Goal: Transaction & Acquisition: Book appointment/travel/reservation

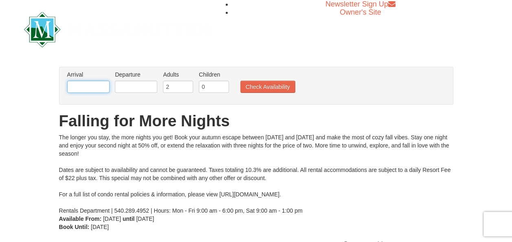
click at [83, 89] on input "text" at bounding box center [88, 87] width 42 height 12
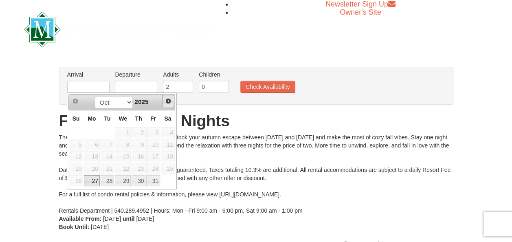
click at [170, 100] on span "Next" at bounding box center [168, 101] width 7 height 7
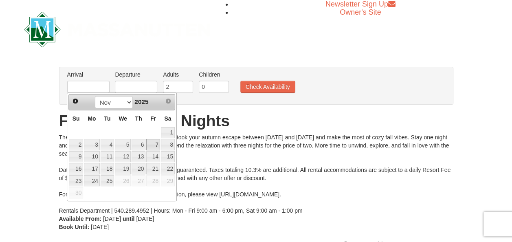
click at [156, 144] on link "7" at bounding box center [153, 144] width 14 height 11
type input "[DATE]"
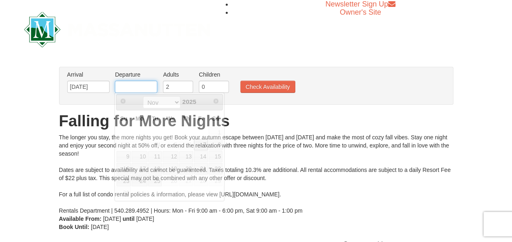
click at [134, 82] on input "text" at bounding box center [136, 87] width 42 height 12
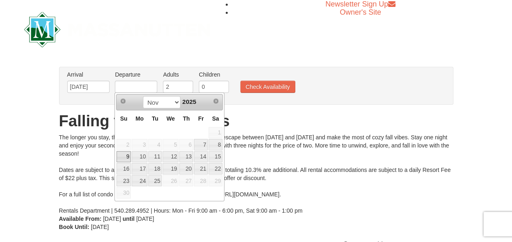
click at [128, 154] on link "9" at bounding box center [124, 156] width 14 height 11
type input "[DATE]"
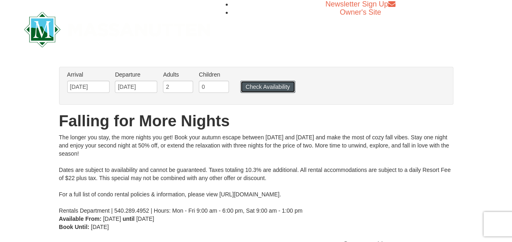
click at [256, 89] on button "Check Availability" at bounding box center [267, 87] width 55 height 12
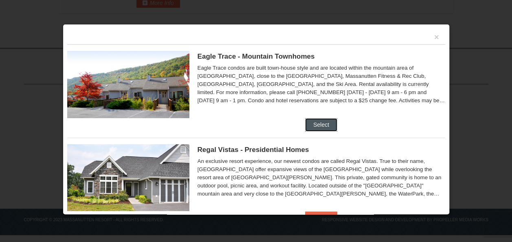
click at [319, 124] on button "Select" at bounding box center [321, 124] width 32 height 13
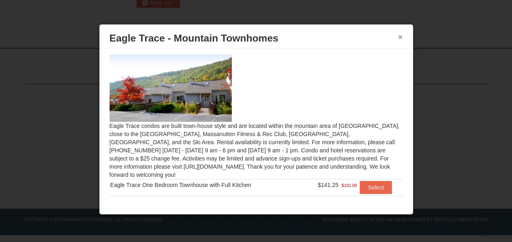
click at [401, 38] on button "×" at bounding box center [400, 37] width 5 height 8
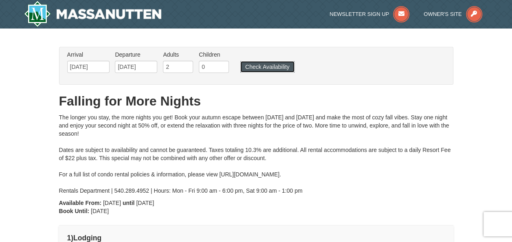
click at [254, 65] on button "Check Availability" at bounding box center [267, 66] width 54 height 11
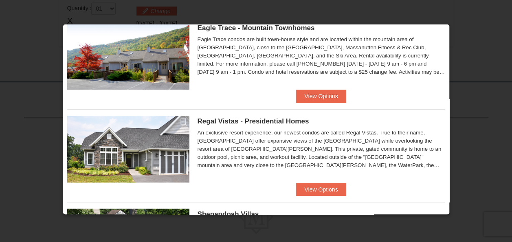
scroll to position [81, 0]
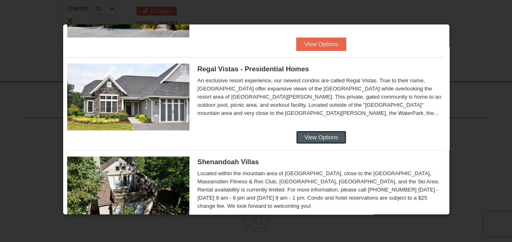
click at [326, 138] on button "View Options" at bounding box center [321, 137] width 50 height 13
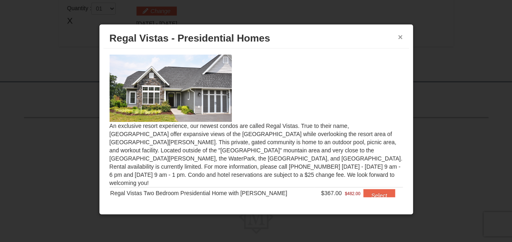
click at [400, 38] on button "×" at bounding box center [400, 37] width 5 height 8
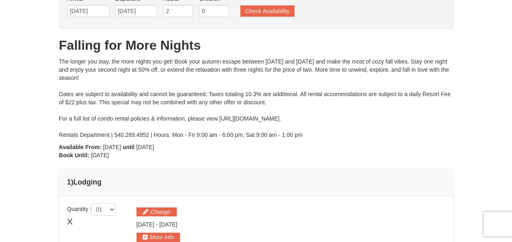
scroll to position [0, 0]
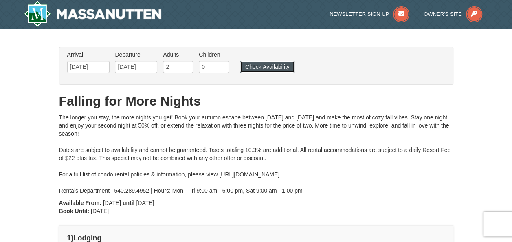
click at [274, 64] on button "Check Availability" at bounding box center [267, 66] width 54 height 11
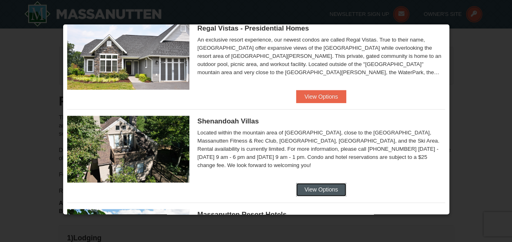
click at [331, 188] on button "View Options" at bounding box center [321, 189] width 50 height 13
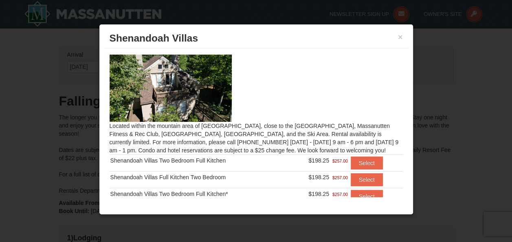
scroll to position [22, 0]
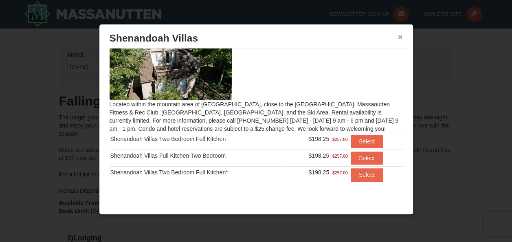
click at [400, 38] on button "×" at bounding box center [400, 37] width 5 height 8
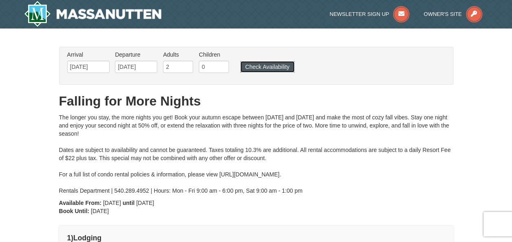
click at [286, 67] on button "Check Availability" at bounding box center [267, 66] width 54 height 11
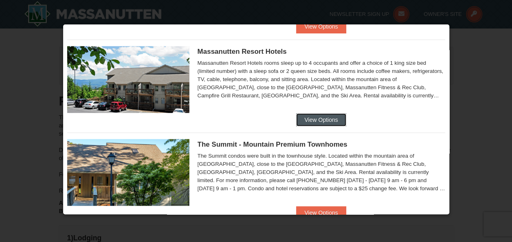
click at [324, 117] on button "View Options" at bounding box center [321, 119] width 50 height 13
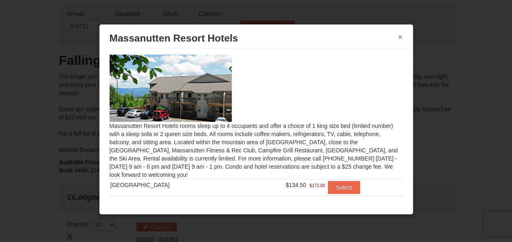
click at [400, 37] on button "×" at bounding box center [400, 37] width 5 height 8
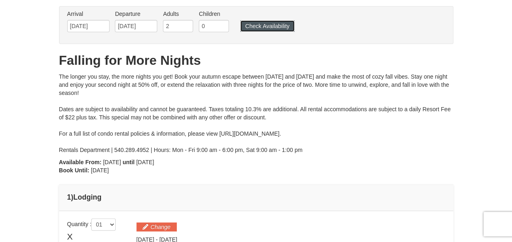
click at [280, 30] on button "Check Availability" at bounding box center [267, 25] width 54 height 11
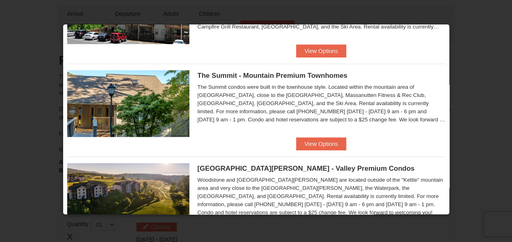
scroll to position [372, 0]
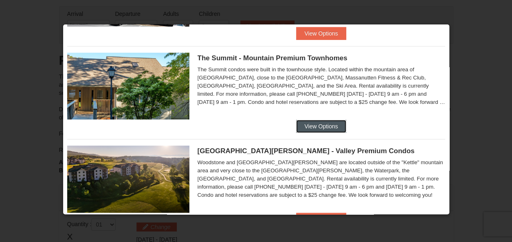
click at [321, 125] on button "View Options" at bounding box center [321, 126] width 50 height 13
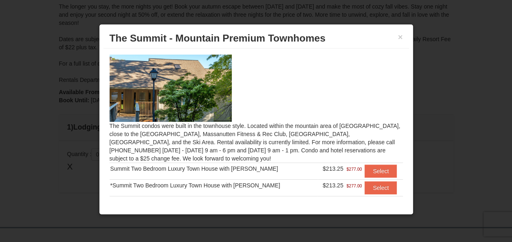
scroll to position [81, 0]
click at [401, 37] on button "×" at bounding box center [400, 37] width 5 height 8
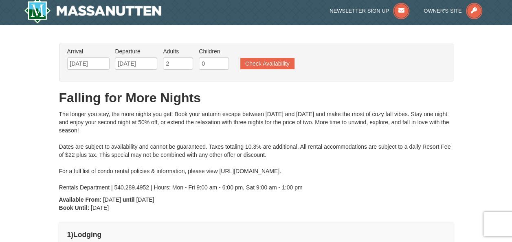
scroll to position [0, 0]
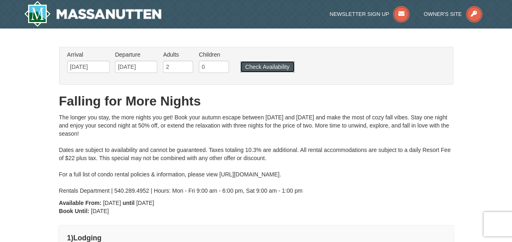
click at [281, 65] on button "Check Availability" at bounding box center [267, 66] width 54 height 11
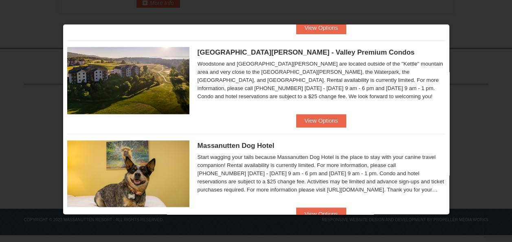
scroll to position [453, 0]
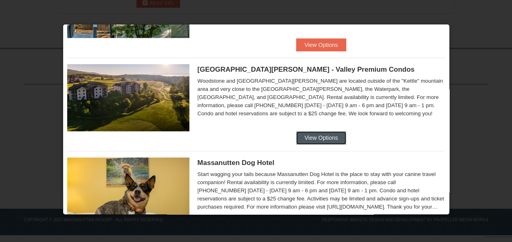
click at [320, 136] on button "View Options" at bounding box center [321, 137] width 50 height 13
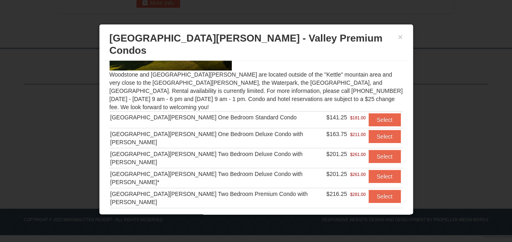
scroll to position [80, 0]
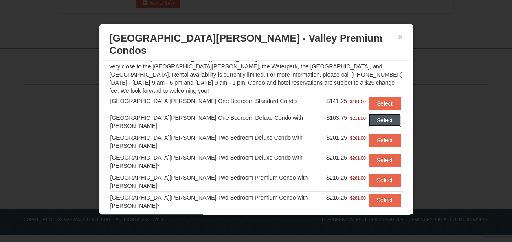
click at [380, 114] on button "Select" at bounding box center [385, 120] width 32 height 13
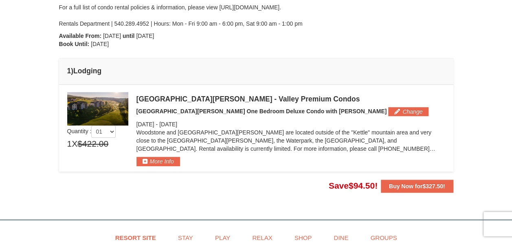
scroll to position [168, 0]
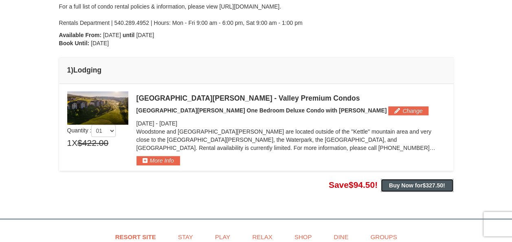
click at [418, 189] on button "Buy Now for $327.50 !" at bounding box center [417, 185] width 73 height 13
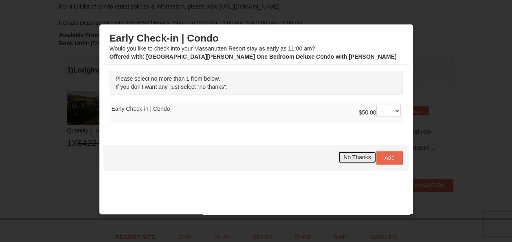
click at [357, 158] on span "No Thanks" at bounding box center [356, 157] width 27 height 7
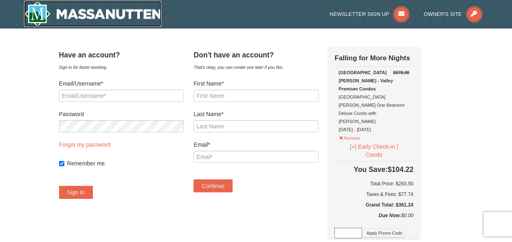
click at [37, 14] on img at bounding box center [93, 14] width 138 height 26
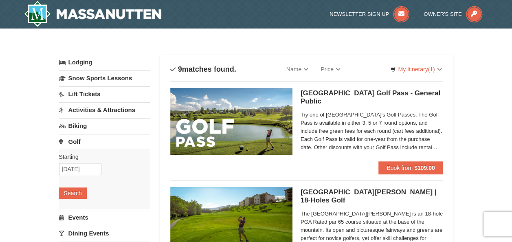
click at [115, 110] on link "Activities & Attractions" at bounding box center [104, 109] width 91 height 15
click at [81, 159] on button "Search" at bounding box center [73, 161] width 28 height 11
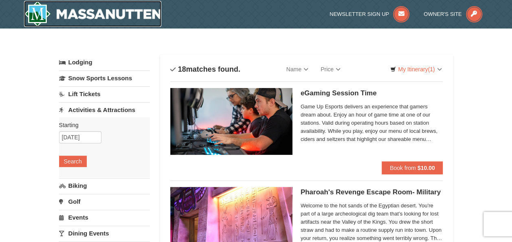
click at [68, 11] on img at bounding box center [93, 14] width 138 height 26
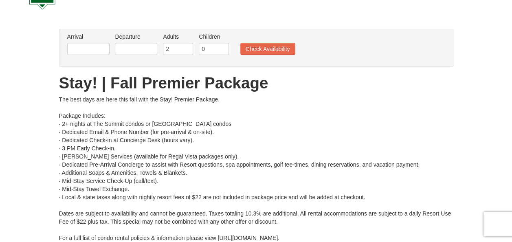
scroll to position [41, 0]
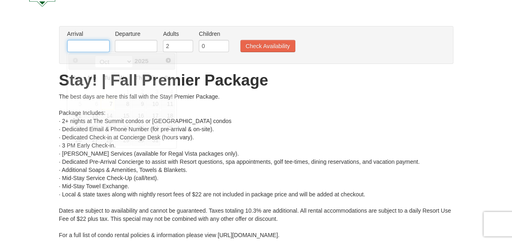
click at [80, 45] on input "text" at bounding box center [88, 46] width 42 height 12
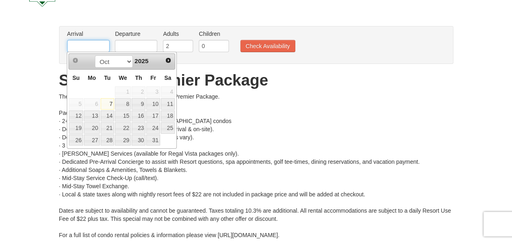
type input "[DATE]"
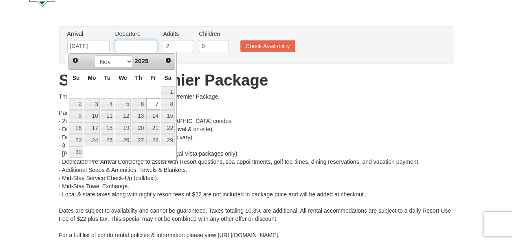
click at [129, 41] on input "text" at bounding box center [136, 46] width 42 height 12
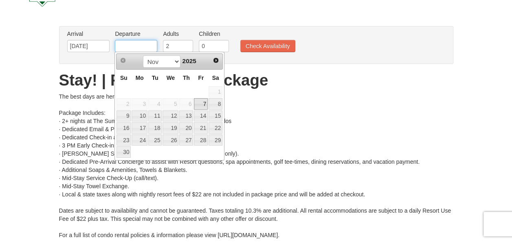
type input "[DATE]"
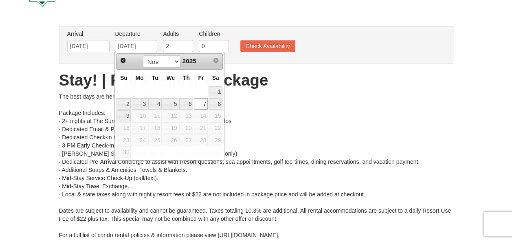
click at [288, 92] on div "The best days are here this fall with the Stay! Premier Package. Package Includ…" at bounding box center [256, 173] width 394 height 163
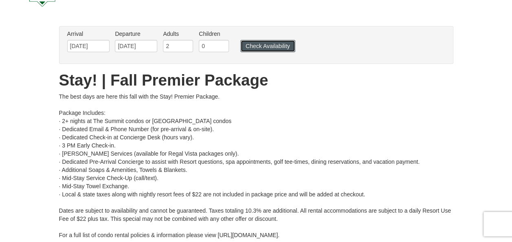
click at [266, 48] on button "Check Availability" at bounding box center [267, 46] width 55 height 12
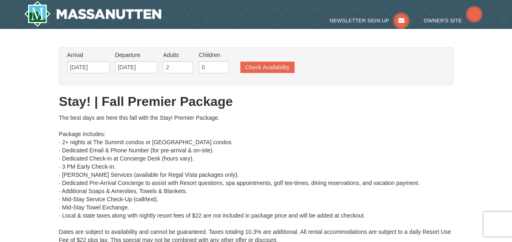
type input "[DATE]"
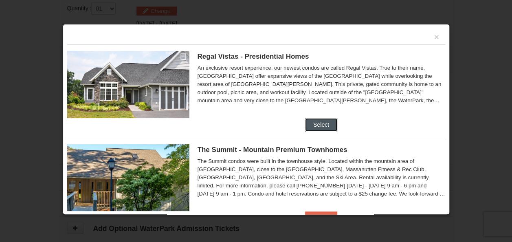
click at [320, 125] on button "Select" at bounding box center [321, 124] width 32 height 13
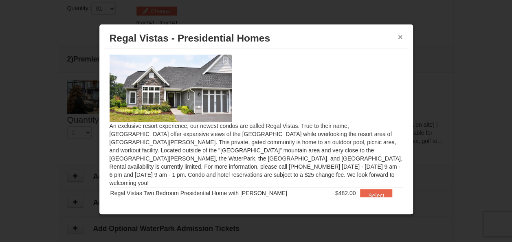
click at [399, 34] on button "×" at bounding box center [400, 37] width 5 height 8
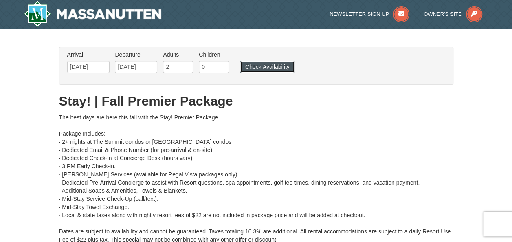
click at [266, 69] on button "Check Availability" at bounding box center [267, 66] width 54 height 11
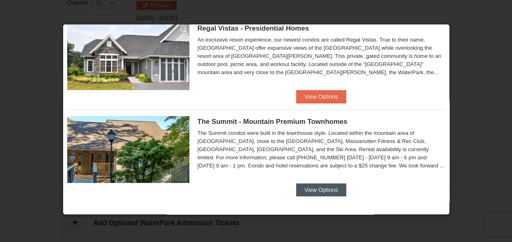
scroll to position [352, 0]
click at [323, 193] on button "View Options" at bounding box center [321, 189] width 50 height 13
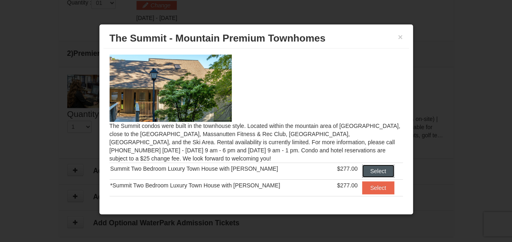
click at [363, 169] on button "Select" at bounding box center [378, 171] width 32 height 13
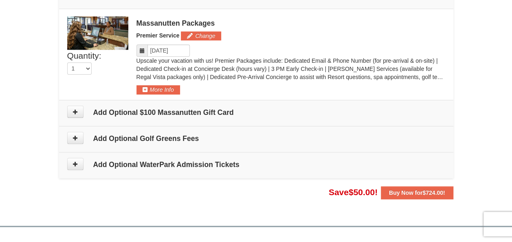
scroll to position [467, 0]
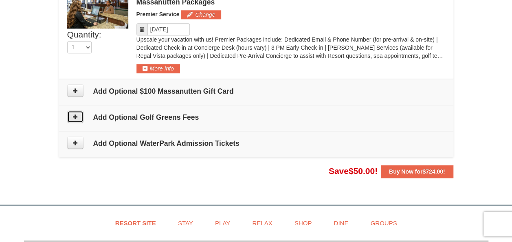
click at [75, 116] on icon at bounding box center [76, 117] width 6 height 6
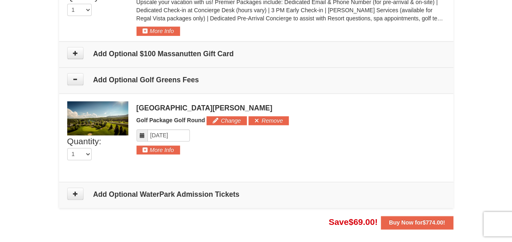
scroll to position [489, 0]
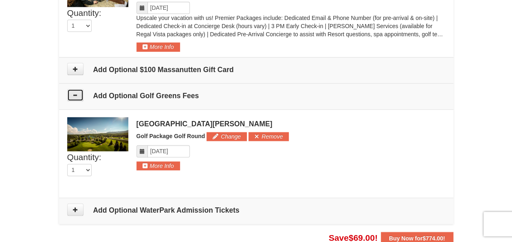
click at [76, 95] on icon at bounding box center [76, 95] width 6 height 6
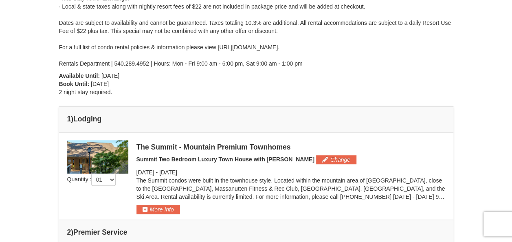
scroll to position [203, 0]
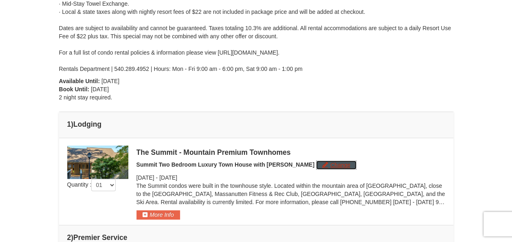
click at [316, 164] on button "Change" at bounding box center [336, 165] width 40 height 9
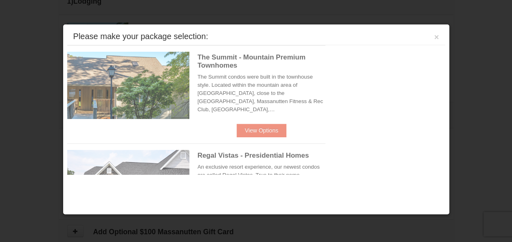
scroll to position [348, 0]
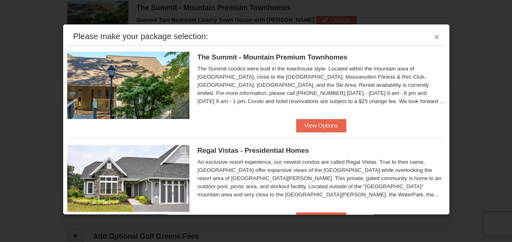
click at [434, 35] on button "×" at bounding box center [436, 37] width 5 height 8
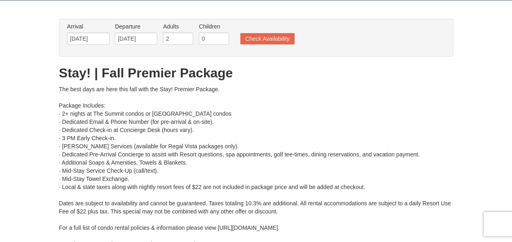
scroll to position [0, 0]
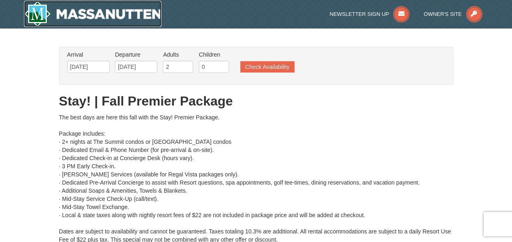
click at [45, 13] on img at bounding box center [93, 14] width 138 height 26
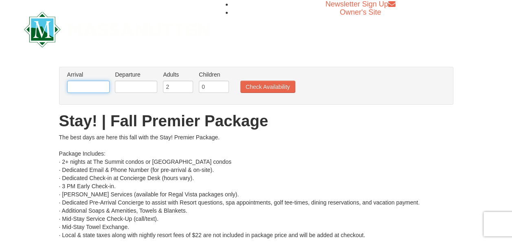
click at [105, 86] on input "text" at bounding box center [88, 87] width 42 height 12
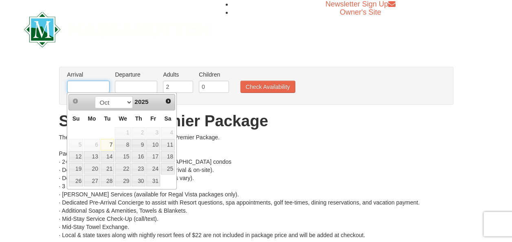
type input "[DATE]"
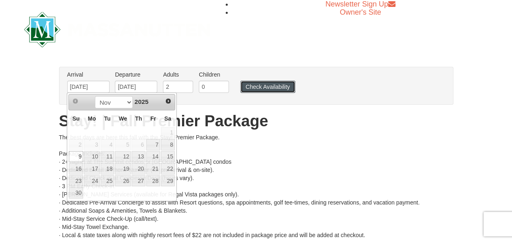
click at [270, 86] on button "Check Availability" at bounding box center [267, 87] width 55 height 12
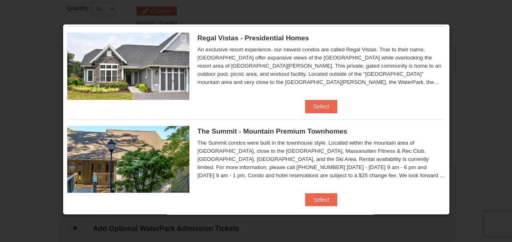
scroll to position [28, 0]
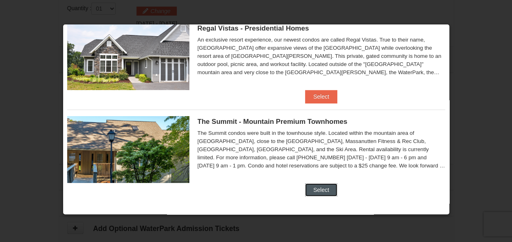
click at [315, 185] on button "Select" at bounding box center [321, 189] width 32 height 13
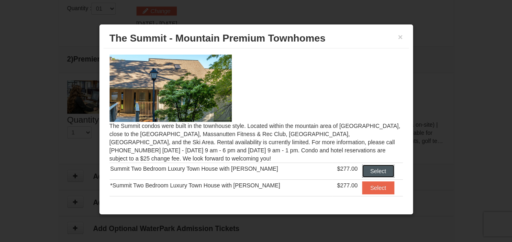
click at [369, 170] on button "Select" at bounding box center [378, 171] width 32 height 13
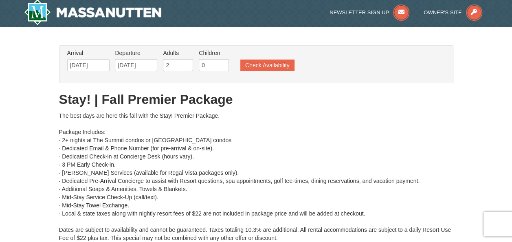
scroll to position [0, 0]
